Goal: Information Seeking & Learning: Learn about a topic

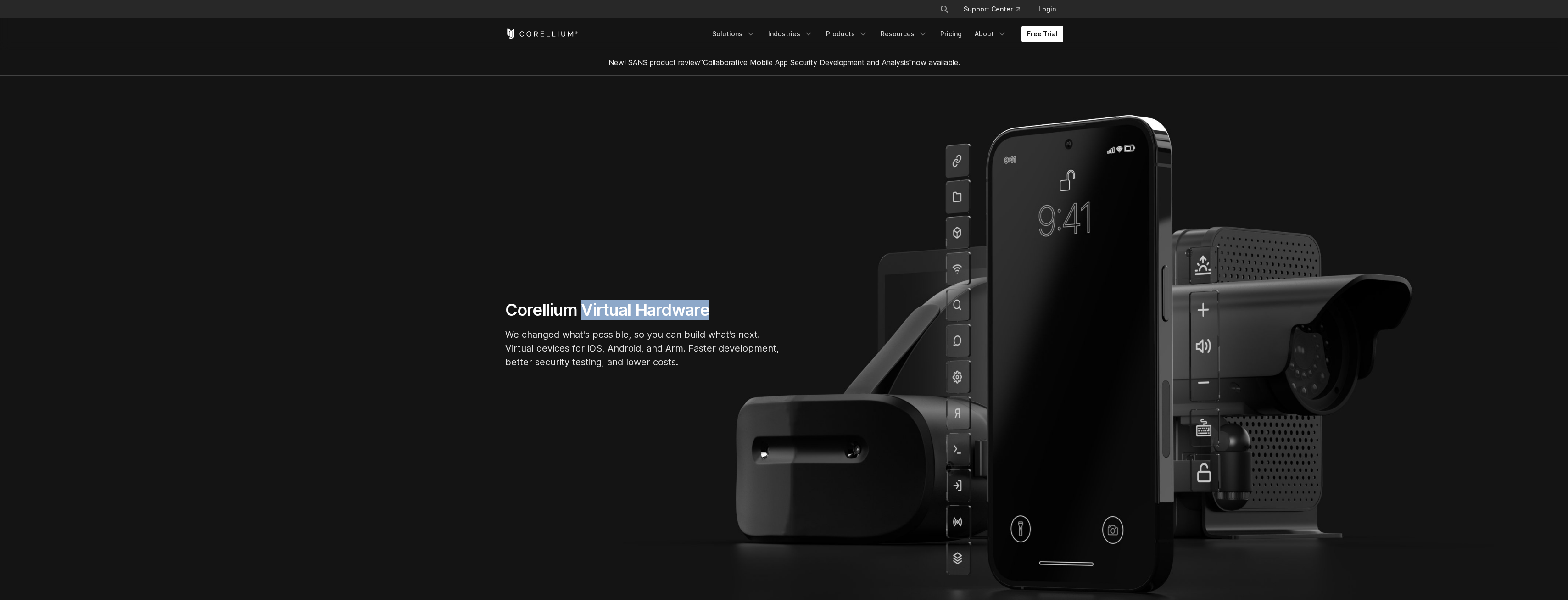
drag, startPoint x: 587, startPoint y: 311, endPoint x: 709, endPoint y: 310, distance: 122.0
click at [709, 310] on h1 "Corellium Virtual Hardware" at bounding box center [643, 310] width 275 height 21
click at [629, 440] on section "Corellium Virtual Hardware We changed what's possible, so you can build what's …" at bounding box center [784, 338] width 1568 height 525
click at [811, 33] on polyline "Navigation Menu" at bounding box center [809, 34] width 5 height 2
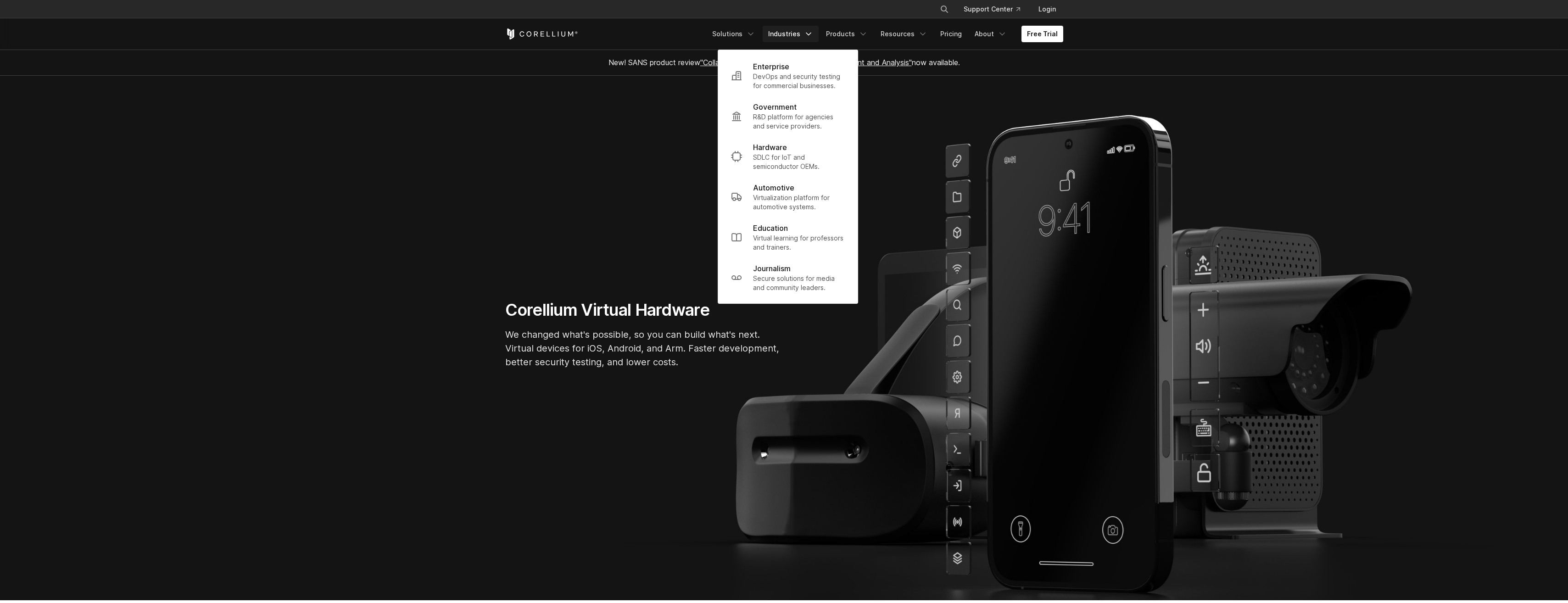
click at [671, 245] on section "Corellium Virtual Hardware We changed what's possible, so you can build what's …" at bounding box center [784, 338] width 1568 height 525
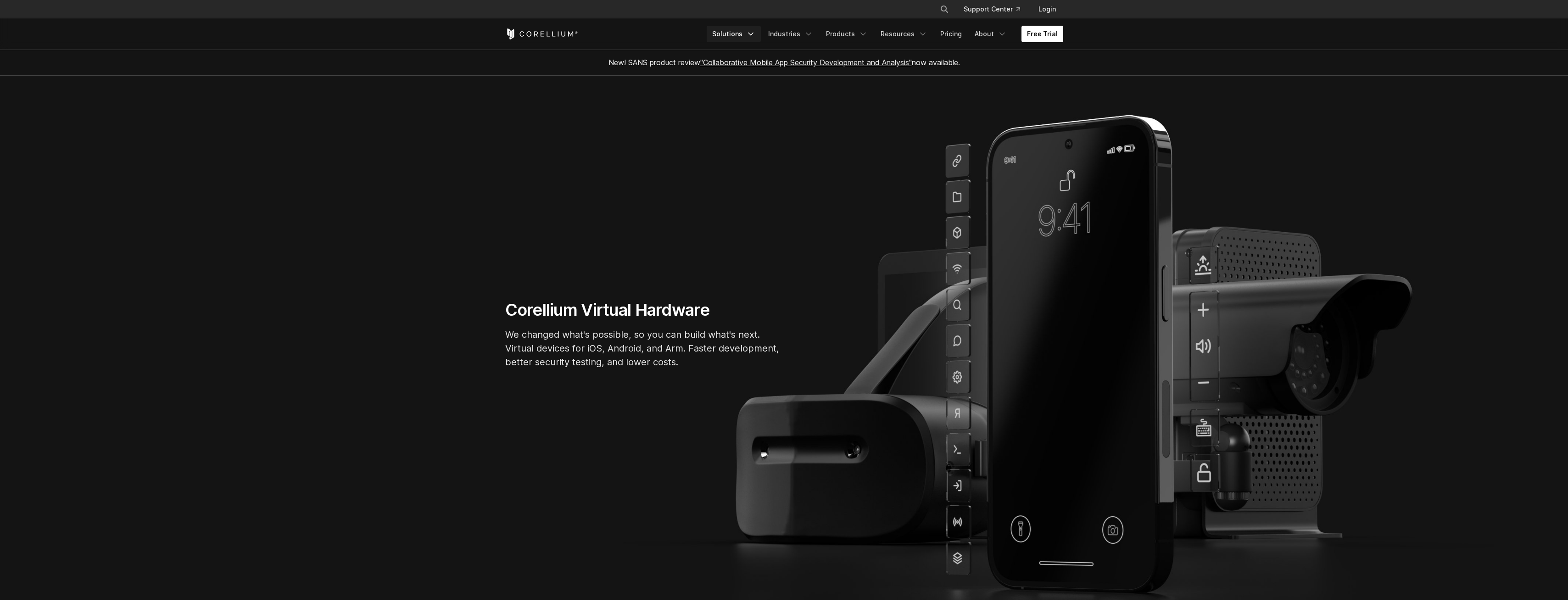
click at [755, 35] on icon "Navigation Menu" at bounding box center [751, 33] width 9 height 9
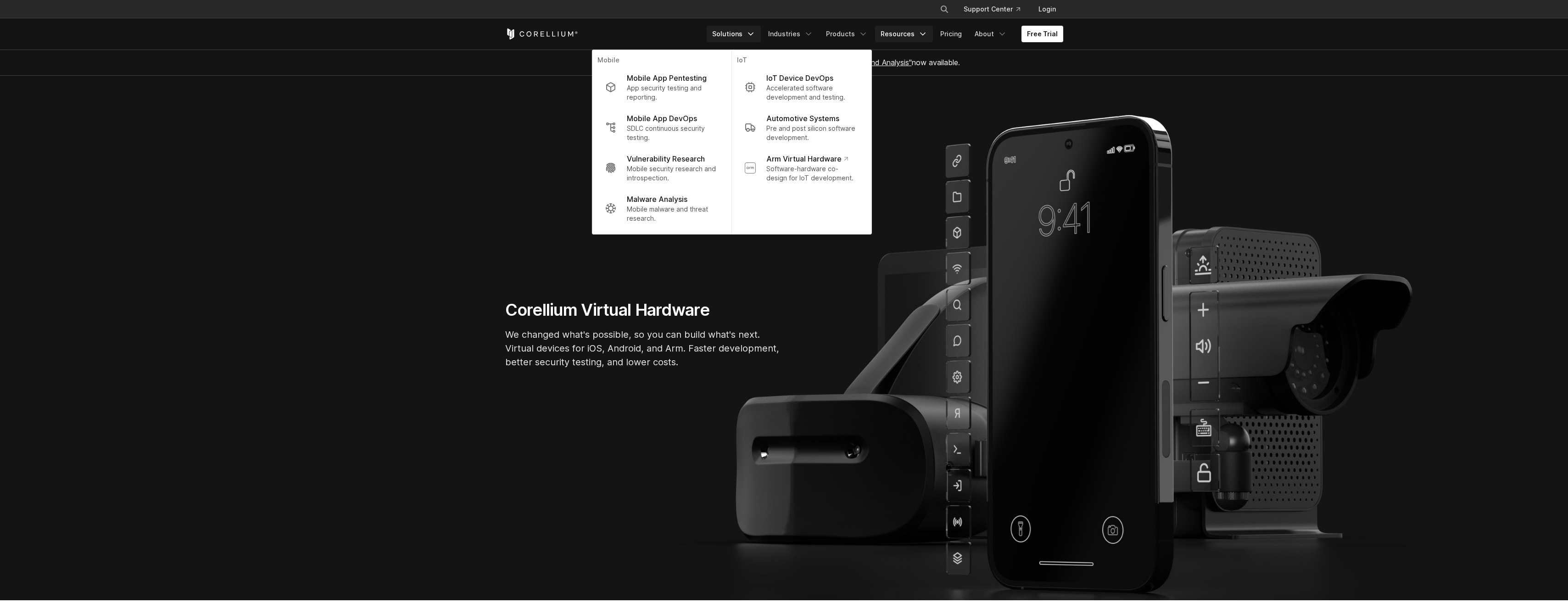
click at [928, 35] on icon "Navigation Menu" at bounding box center [923, 33] width 9 height 9
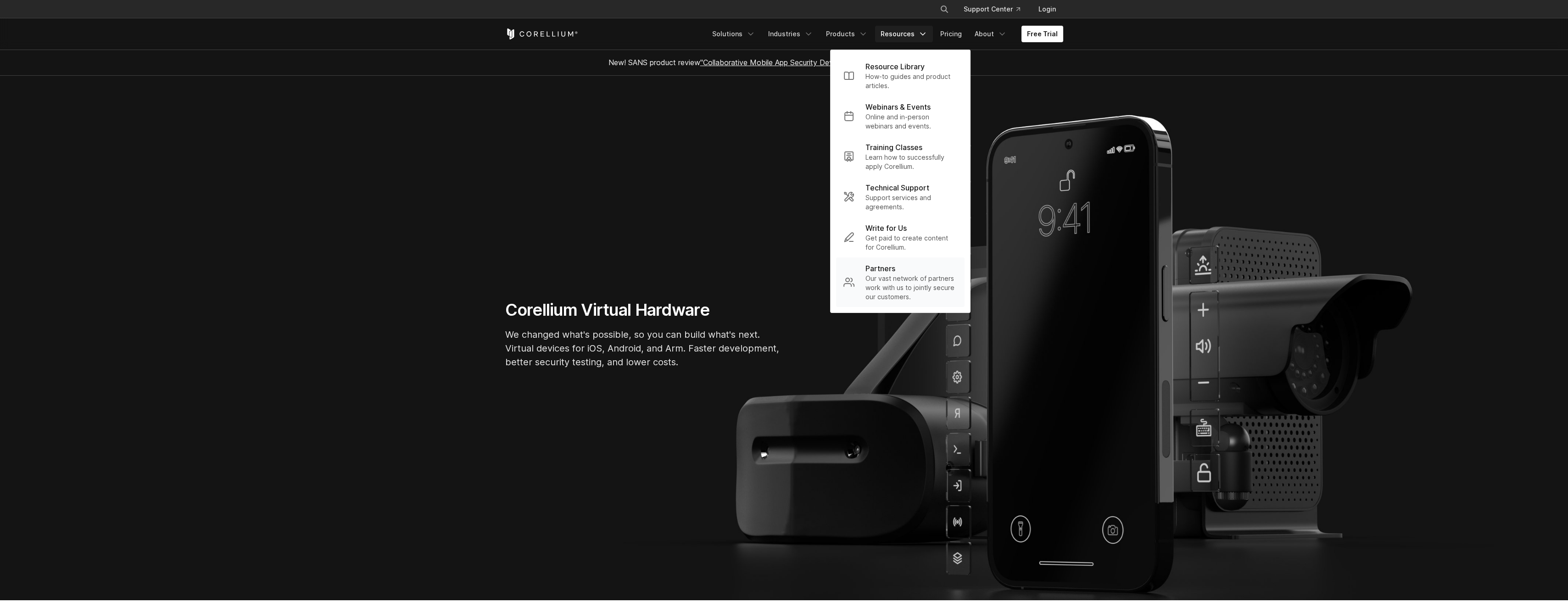
click at [895, 271] on p "Partners" at bounding box center [880, 268] width 30 height 11
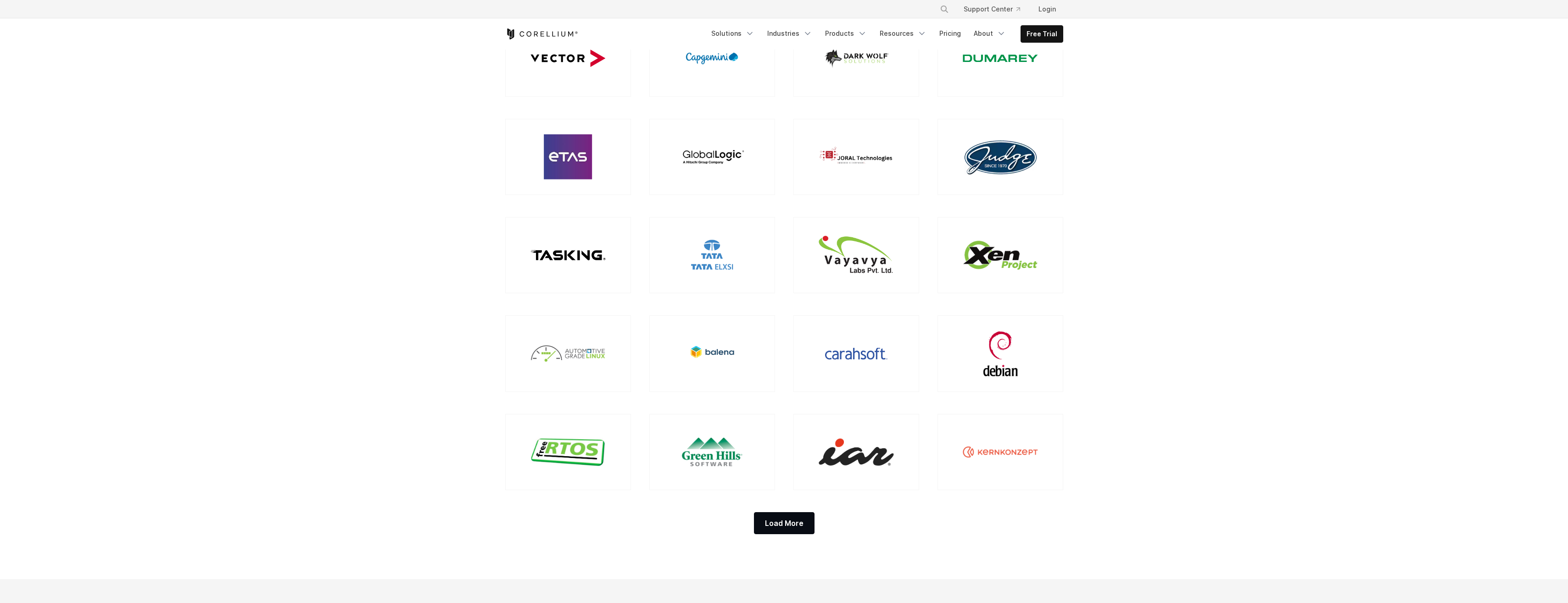
scroll to position [596, 0]
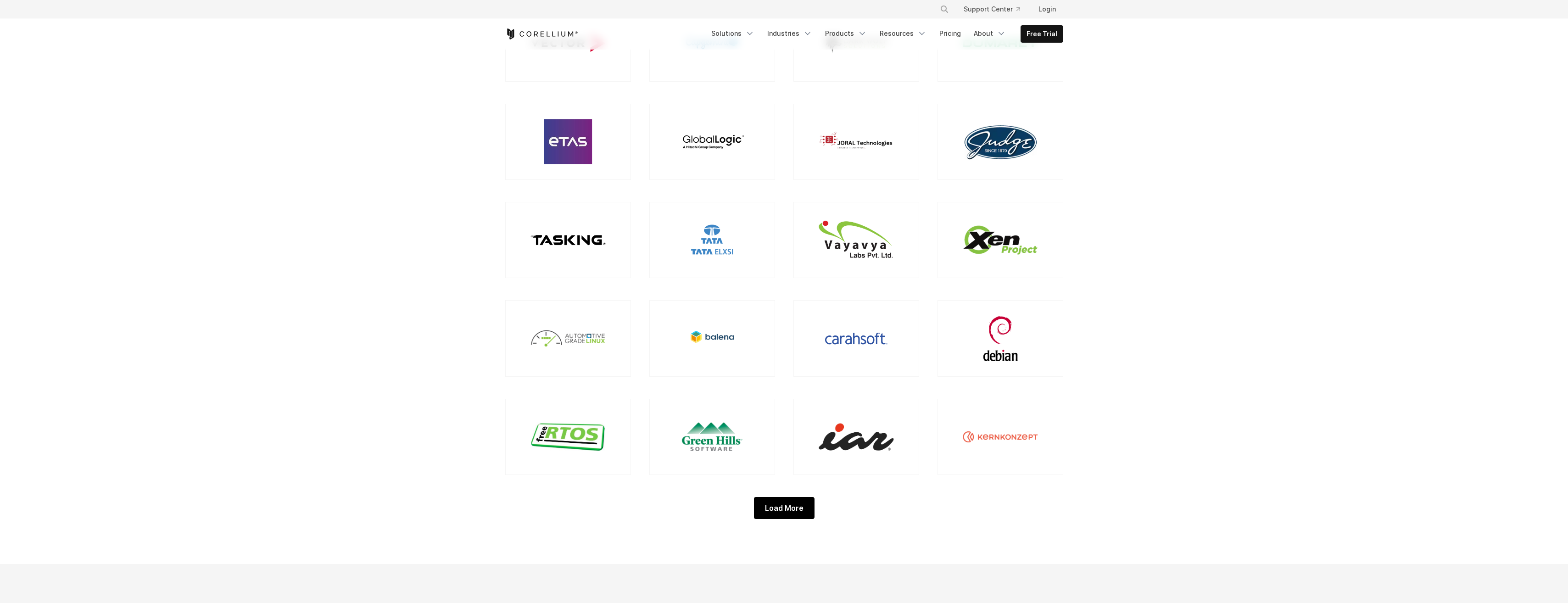
click at [789, 507] on div "Load More" at bounding box center [785, 507] width 61 height 22
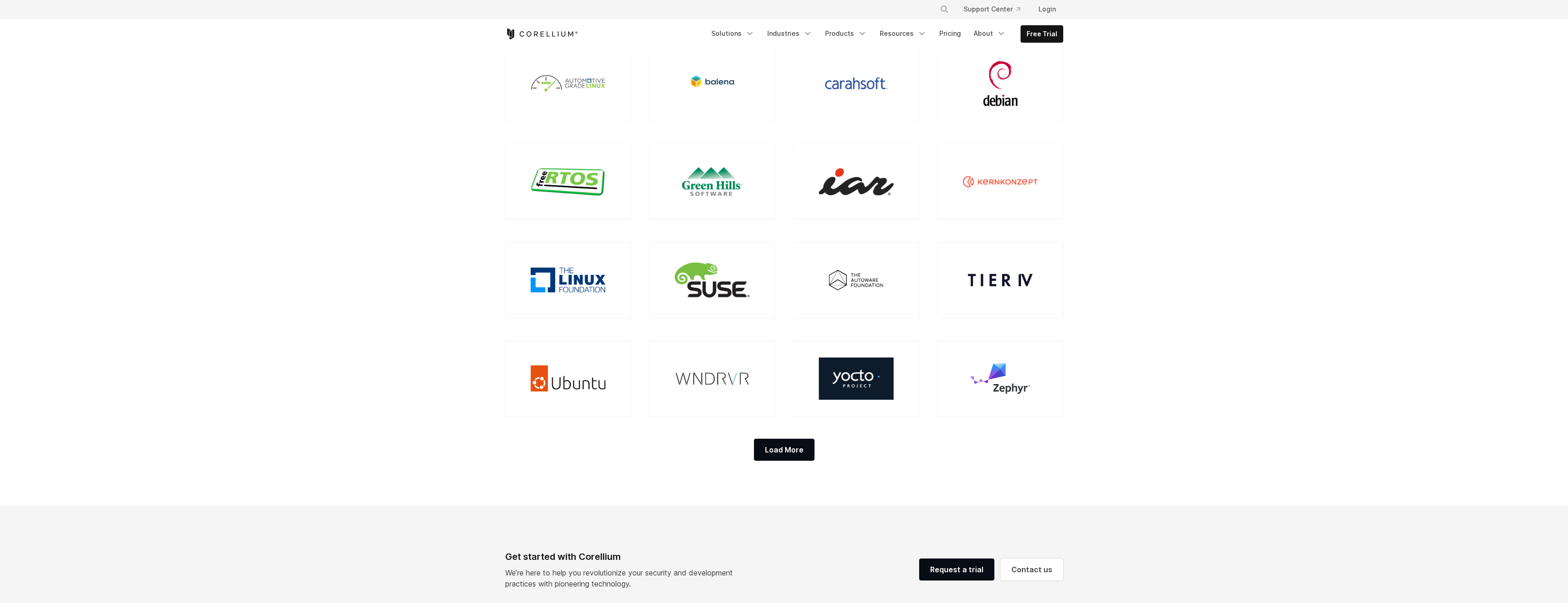
scroll to position [871, 0]
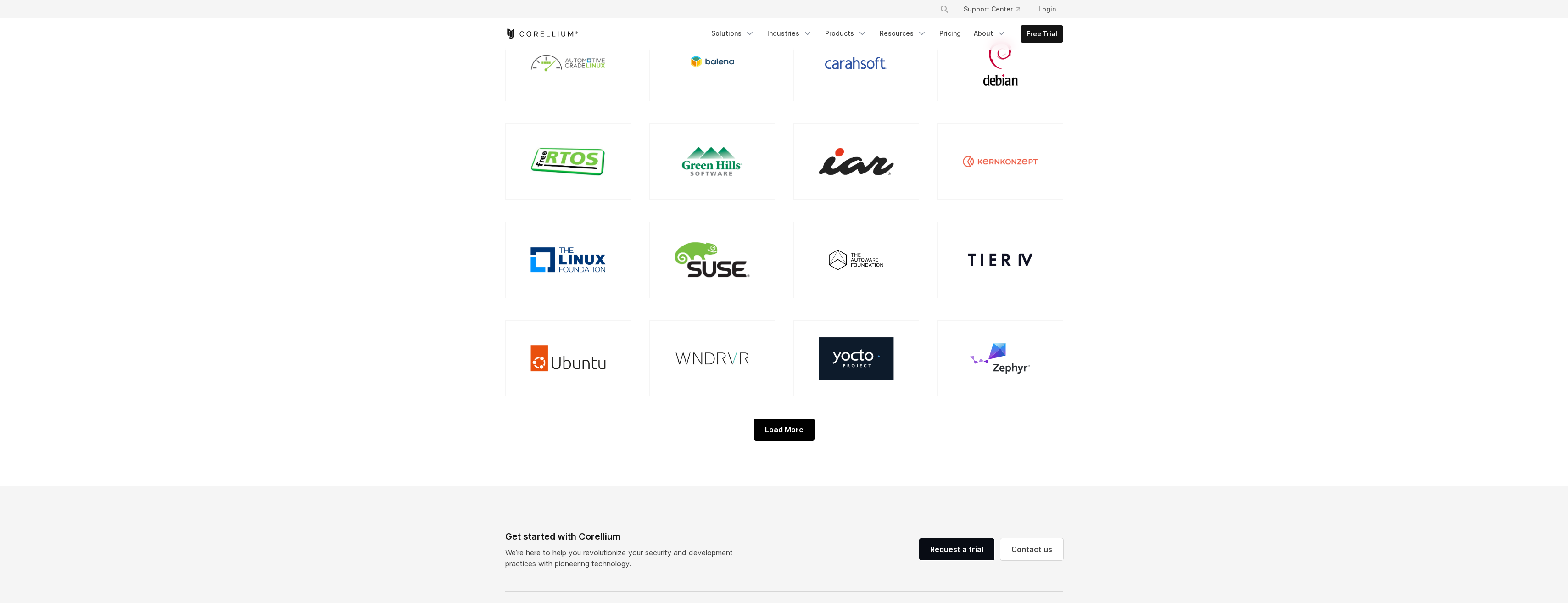
click at [790, 431] on div "Load More" at bounding box center [785, 430] width 61 height 22
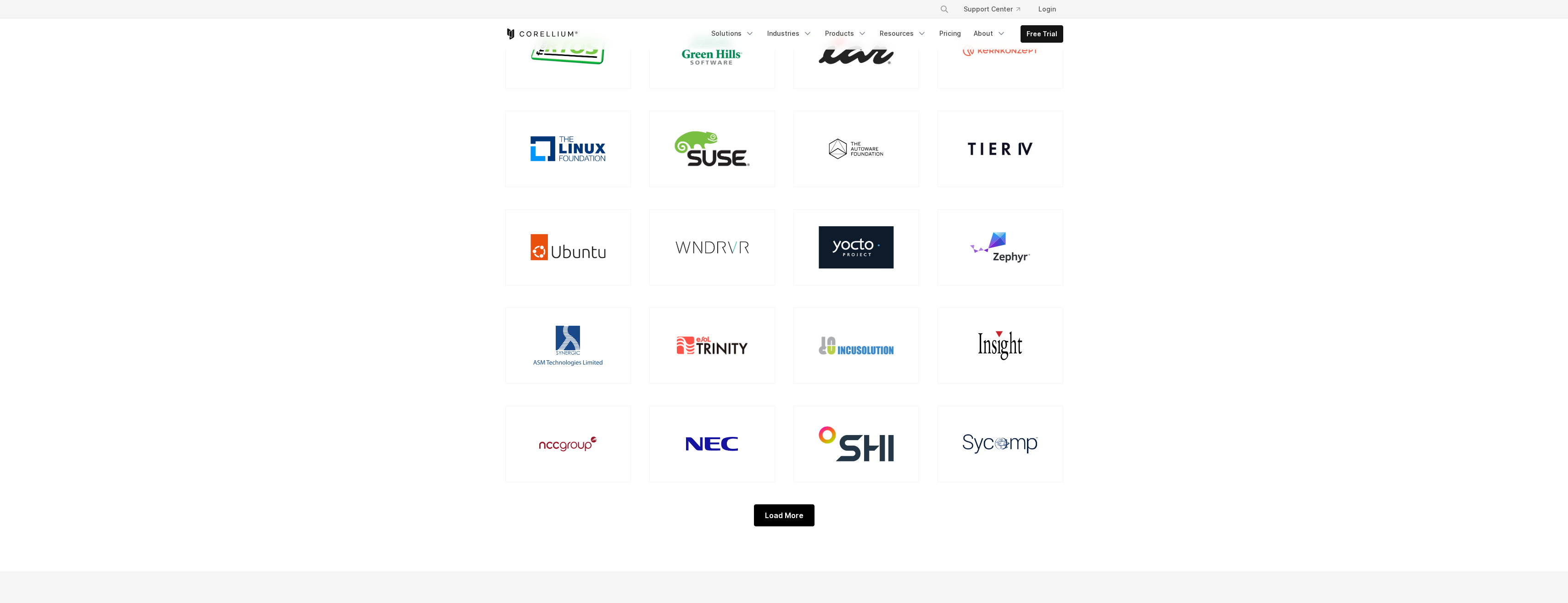
scroll to position [963, 0]
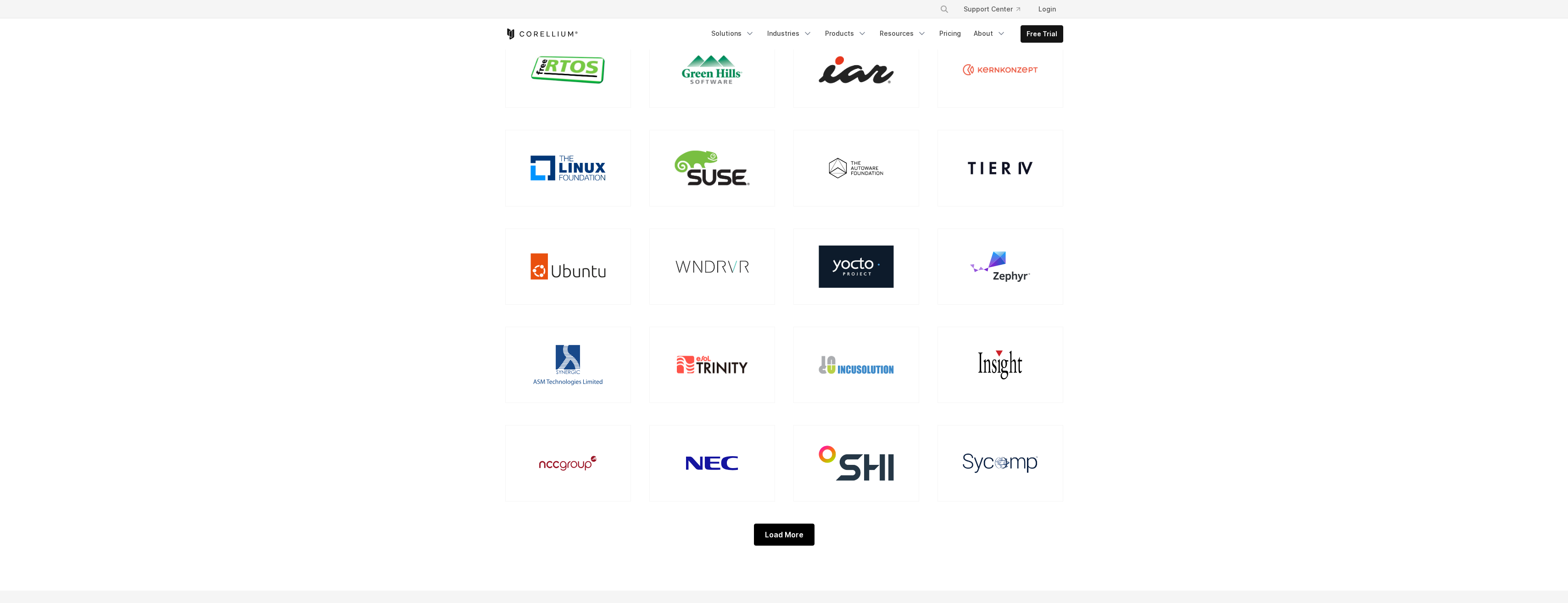
click at [795, 538] on div "Load More" at bounding box center [785, 534] width 61 height 22
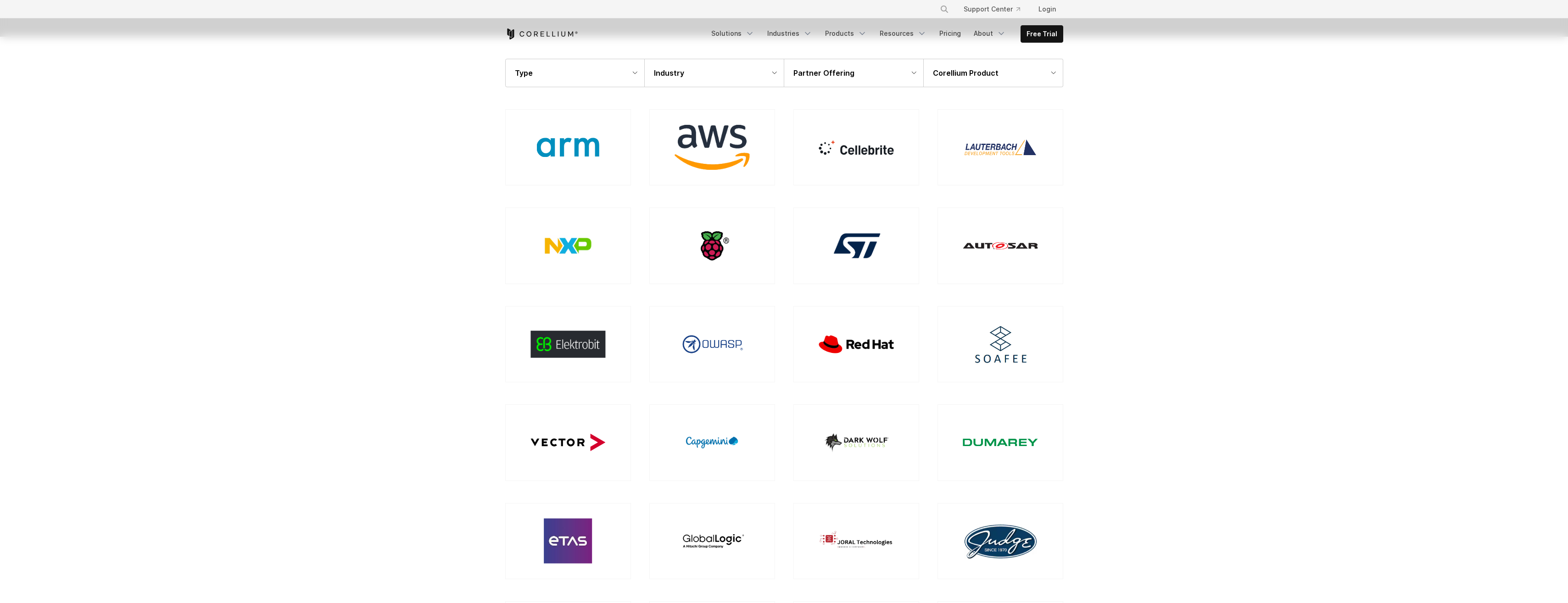
scroll to position [184, 0]
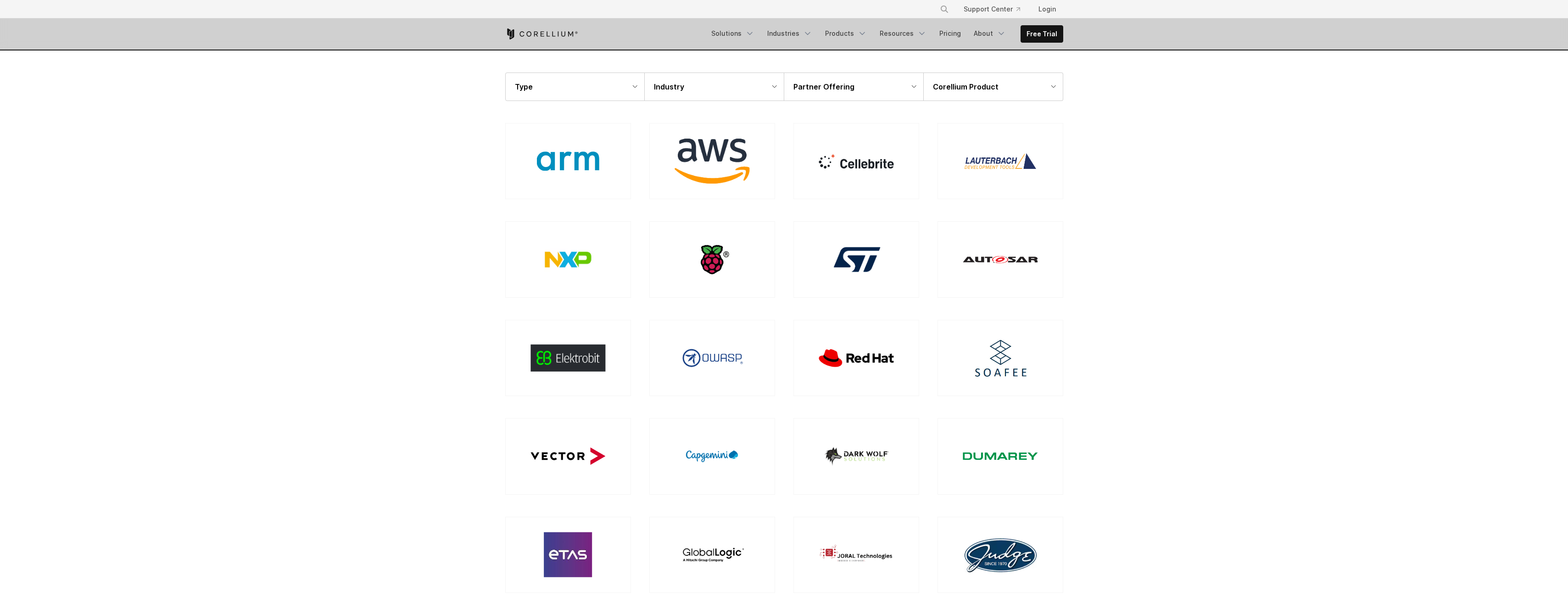
click at [891, 94] on div "Partner Offering" at bounding box center [853, 86] width 139 height 27
click at [996, 95] on div "Corellium Product" at bounding box center [993, 86] width 139 height 27
click at [648, 92] on div "Industry" at bounding box center [714, 86] width 139 height 27
click at [624, 92] on div "Type" at bounding box center [575, 86] width 139 height 27
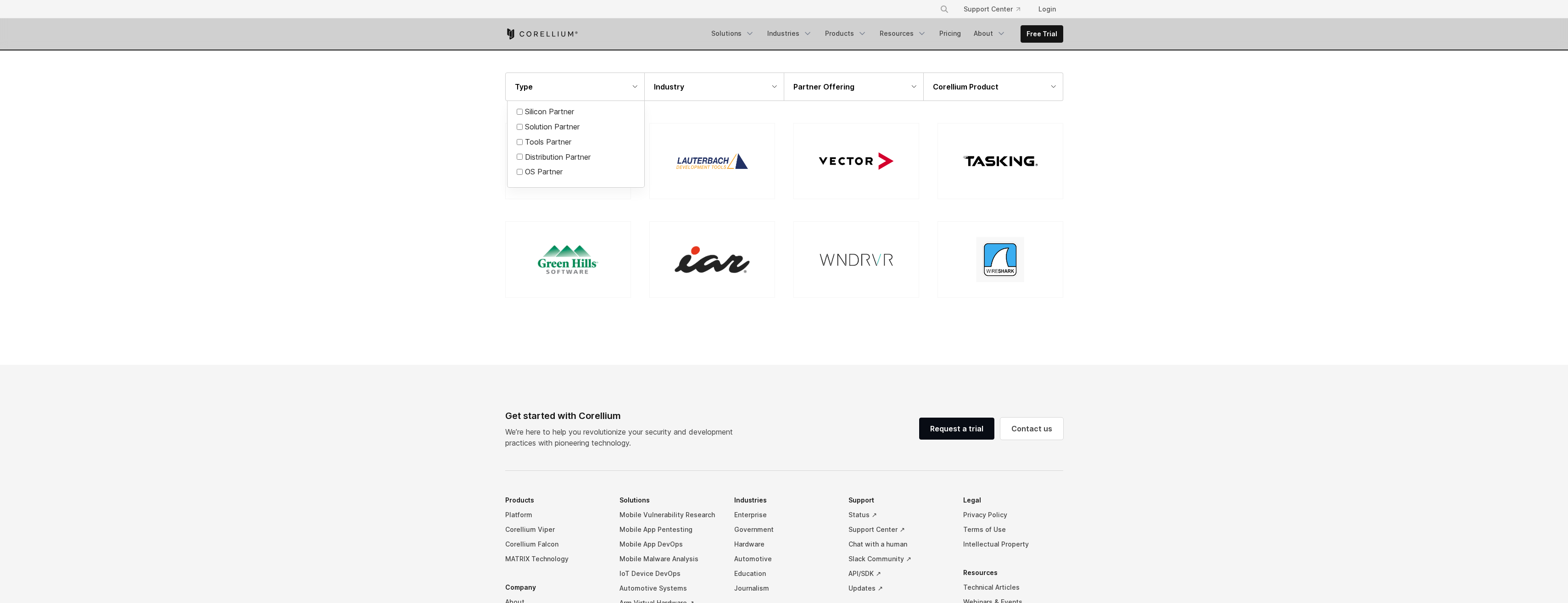
click at [1237, 159] on div at bounding box center [784, 301] width 1568 height 603
click at [637, 91] on div "Type" at bounding box center [575, 86] width 139 height 27
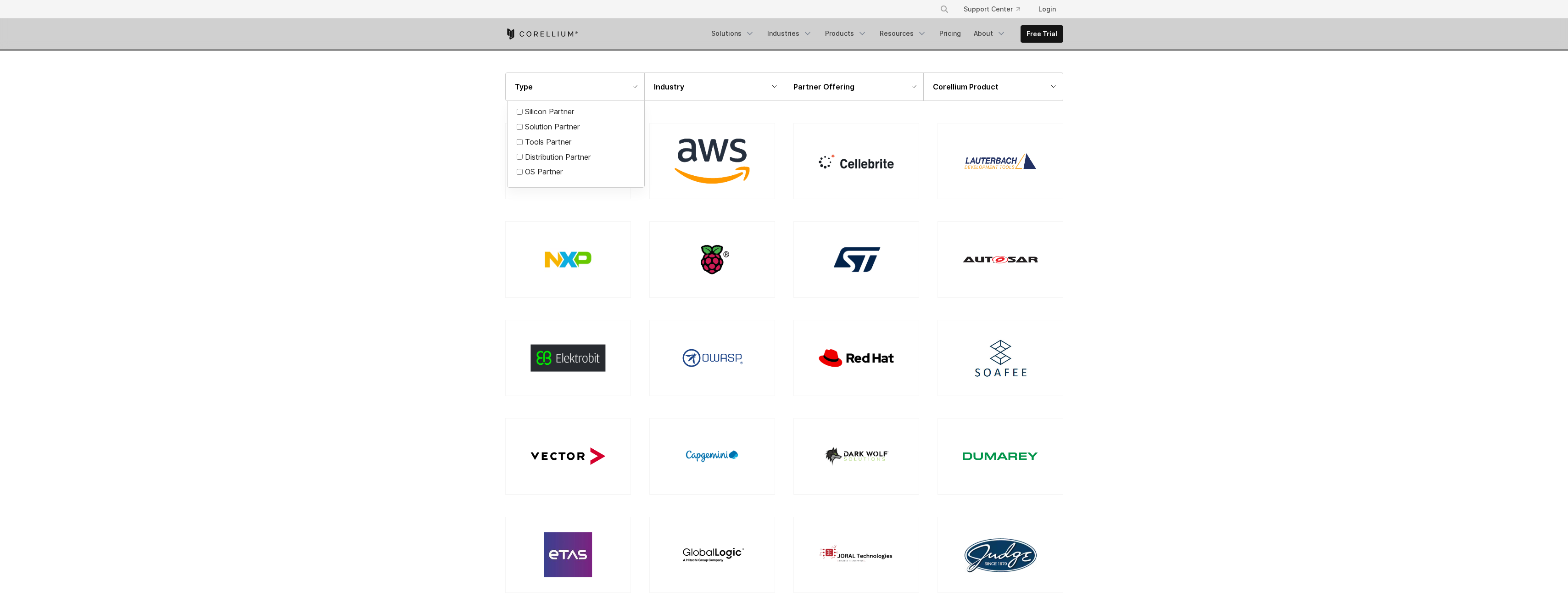
click at [1318, 169] on div at bounding box center [784, 301] width 1568 height 603
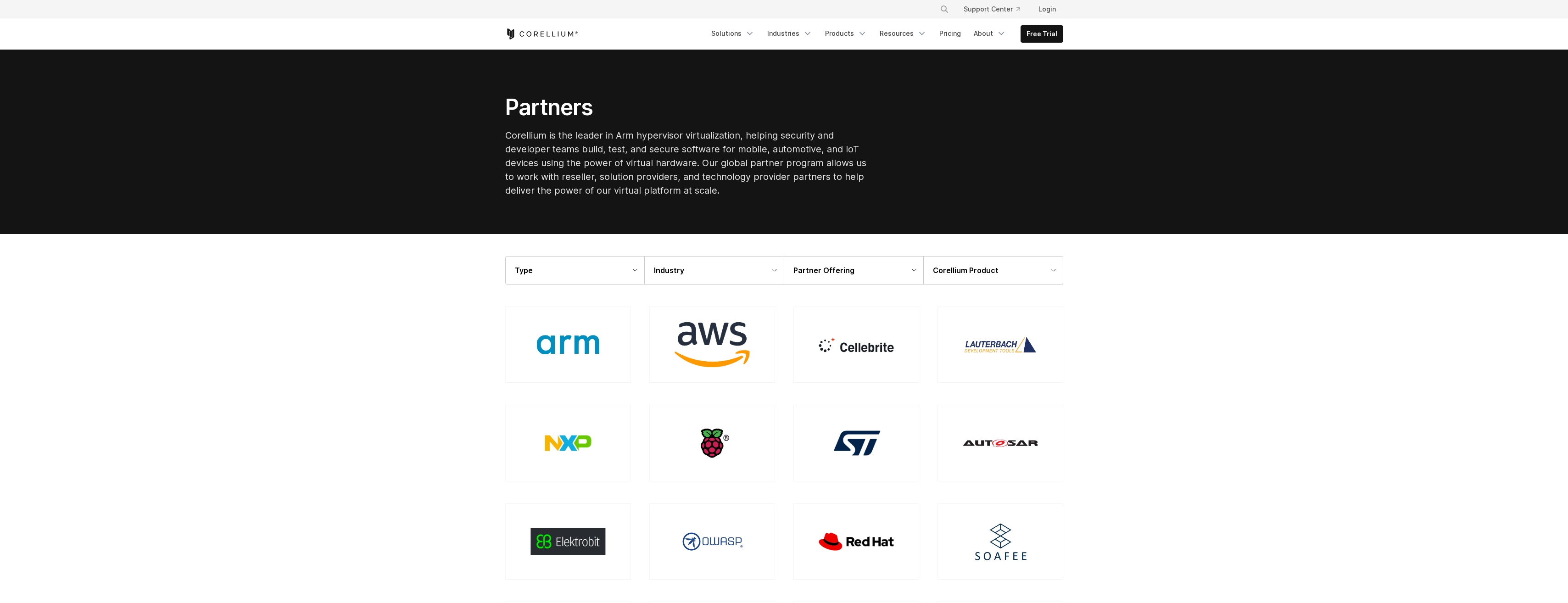
click at [768, 271] on div "Industry" at bounding box center [714, 270] width 139 height 27
click at [665, 293] on label "Auto" at bounding box center [673, 295] width 16 height 10
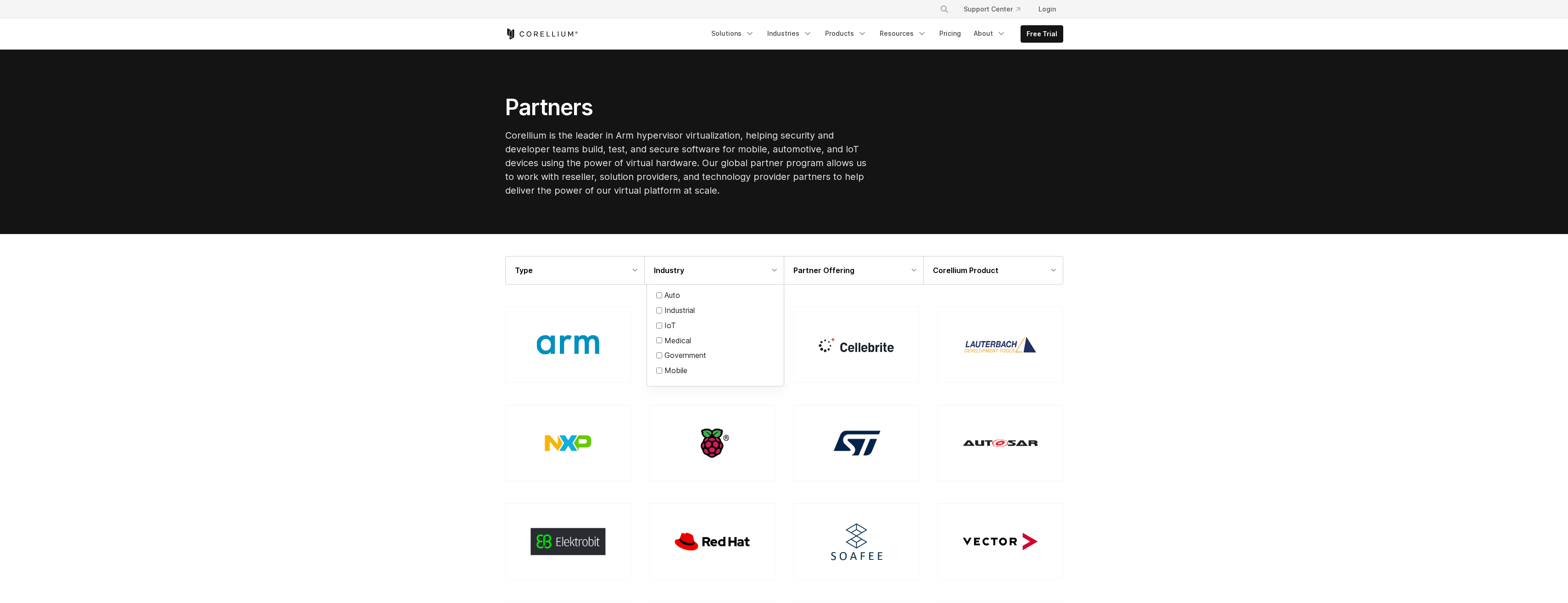
click at [1218, 348] on div at bounding box center [784, 301] width 1568 height 603
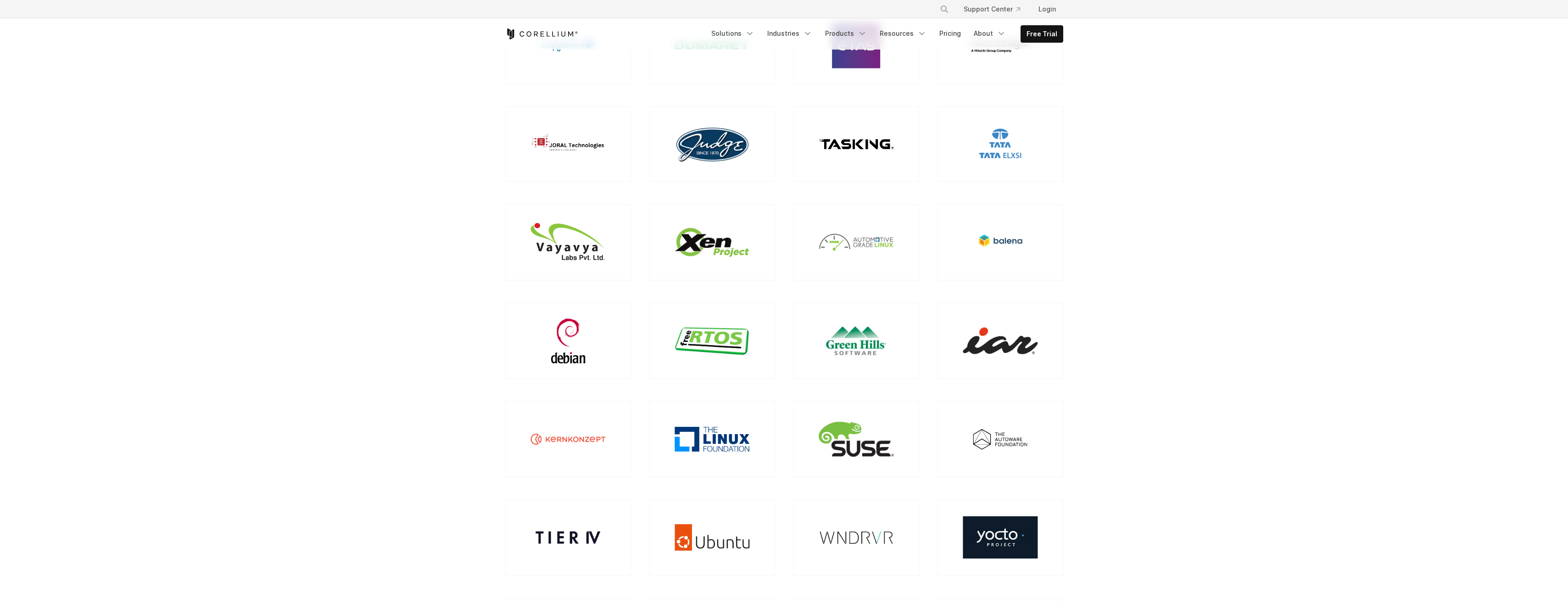
scroll to position [734, 0]
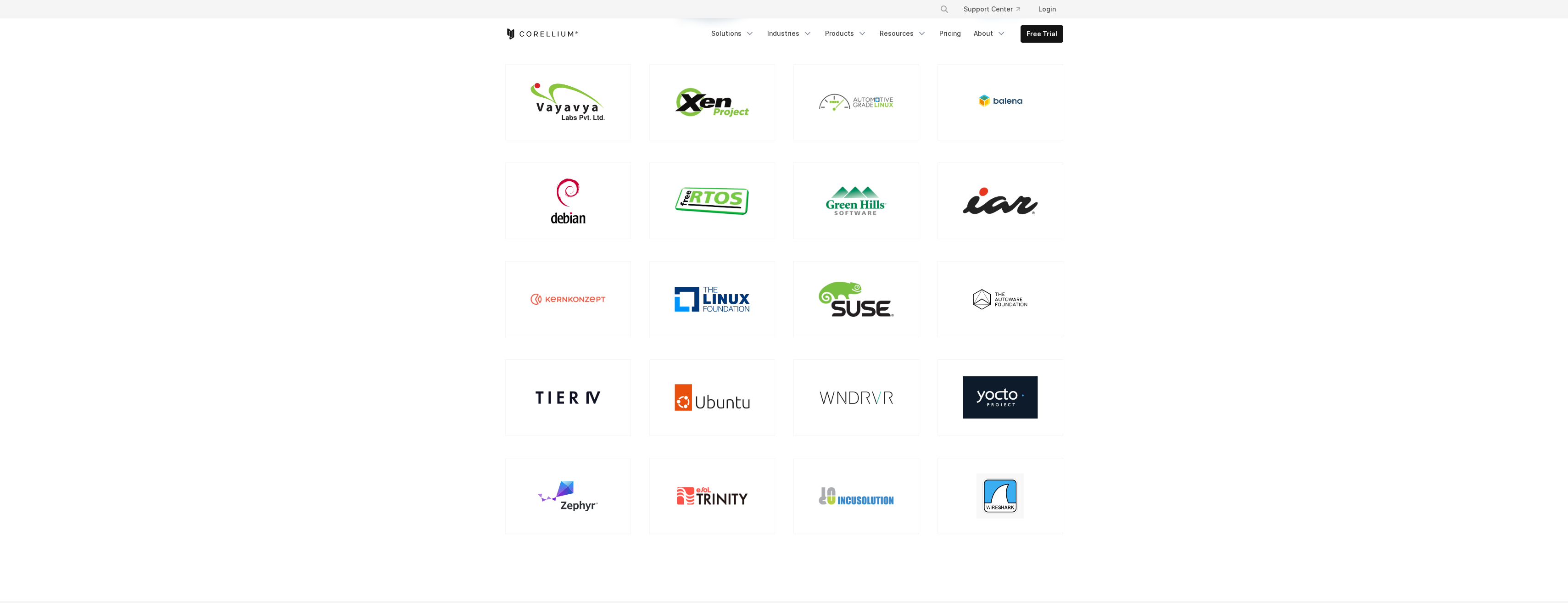
click at [990, 559] on section "Type IP Partner Silicon Partner Solution Partner Tools Partner Distribution Par…" at bounding box center [784, 50] width 1568 height 1100
